Goal: Task Accomplishment & Management: Use online tool/utility

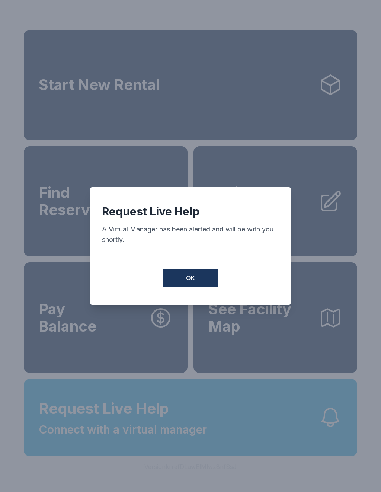
click at [197, 279] on button "OK" at bounding box center [191, 277] width 56 height 19
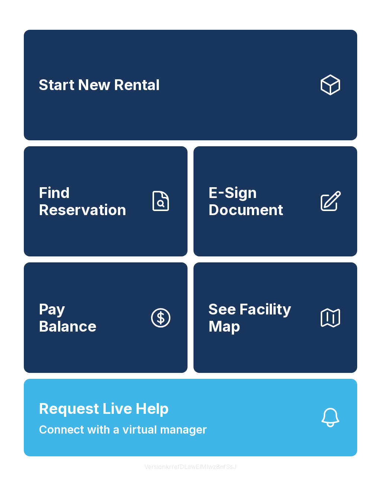
click at [84, 207] on span "Find Reservation" at bounding box center [91, 201] width 104 height 34
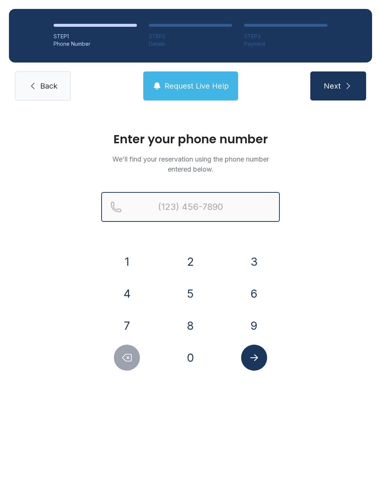
click at [167, 197] on input "Reservation phone number" at bounding box center [190, 207] width 178 height 30
click at [189, 261] on button "2" at bounding box center [190, 261] width 26 height 26
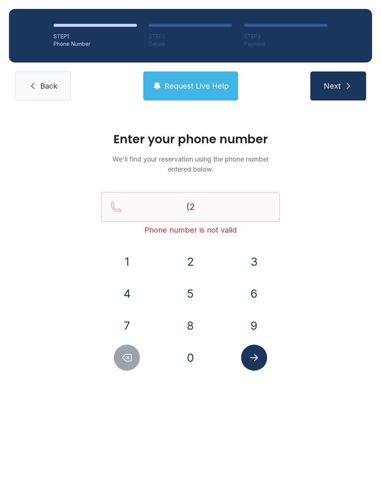
click at [187, 355] on button "0" at bounding box center [190, 357] width 26 height 26
click at [181, 297] on button "5" at bounding box center [190, 293] width 26 height 26
click at [184, 268] on button "2" at bounding box center [190, 261] width 26 height 26
click at [245, 254] on button "3" at bounding box center [254, 261] width 26 height 26
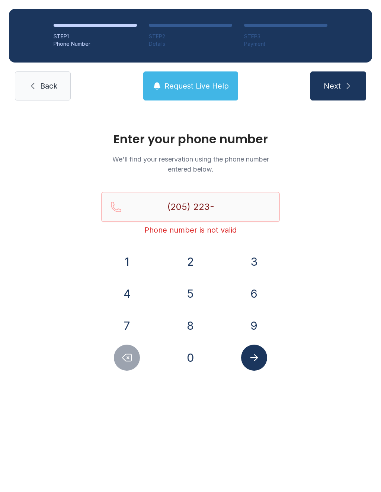
click at [121, 297] on button "4" at bounding box center [127, 293] width 26 height 26
click at [247, 258] on button "3" at bounding box center [254, 261] width 26 height 26
click at [120, 322] on button "7" at bounding box center [127, 325] width 26 height 26
click at [125, 290] on button "4" at bounding box center [127, 293] width 26 height 26
type input "[PHONE_NUMBER]"
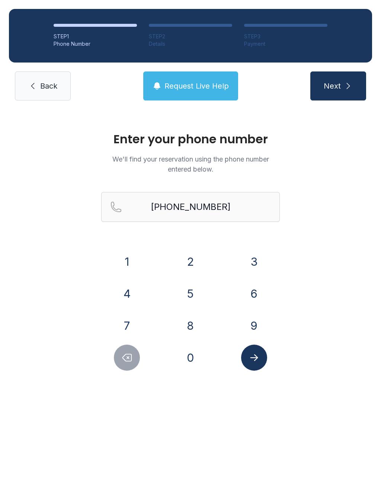
click at [248, 351] on button "Submit lookup form" at bounding box center [254, 357] width 26 height 26
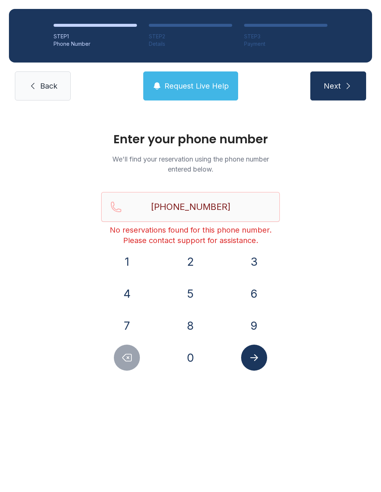
click at [46, 81] on span "Back" at bounding box center [48, 86] width 17 height 10
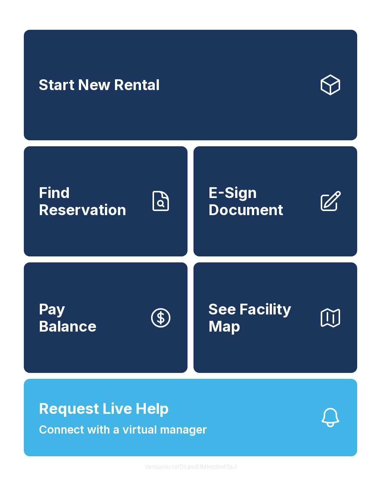
click at [248, 197] on span "E-Sign Document" at bounding box center [260, 201] width 104 height 34
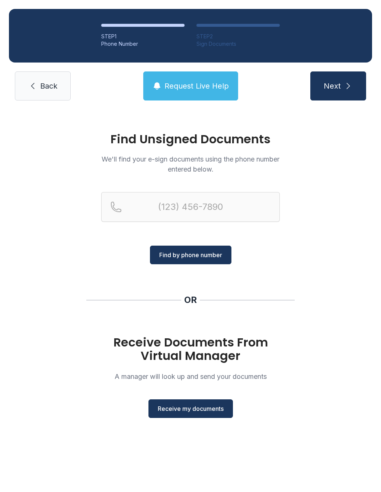
click at [180, 406] on span "Receive my documents" at bounding box center [191, 408] width 66 height 9
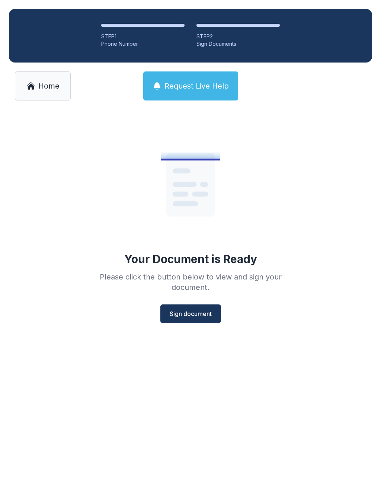
click at [188, 318] on span "Sign document" at bounding box center [191, 313] width 42 height 9
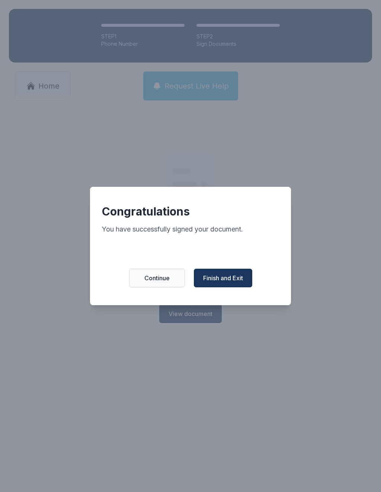
click at [225, 281] on span "Finish and Exit" at bounding box center [223, 277] width 40 height 9
